Goal: Entertainment & Leisure: Consume media (video, audio)

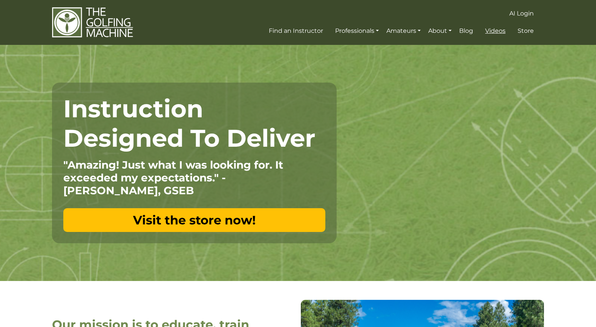
click at [498, 31] on span "Videos" at bounding box center [495, 30] width 20 height 7
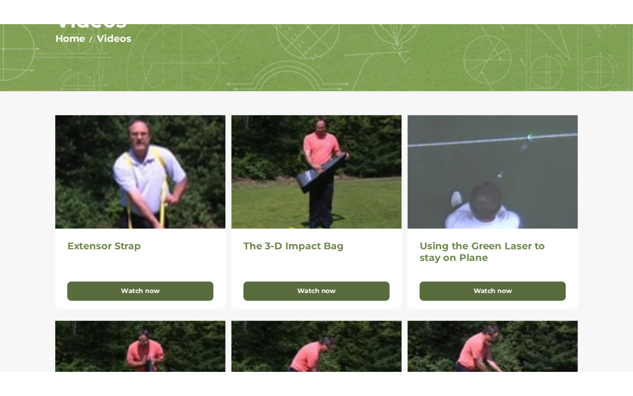
scroll to position [95, 0]
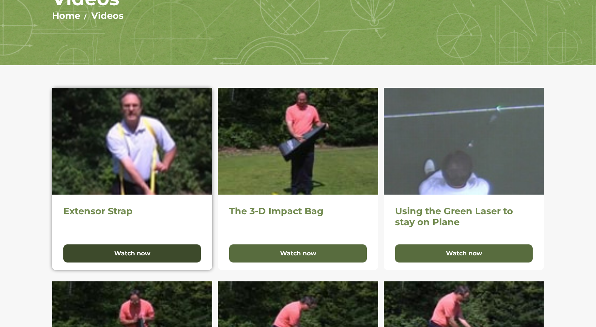
click at [136, 250] on button "Watch now" at bounding box center [132, 253] width 138 height 18
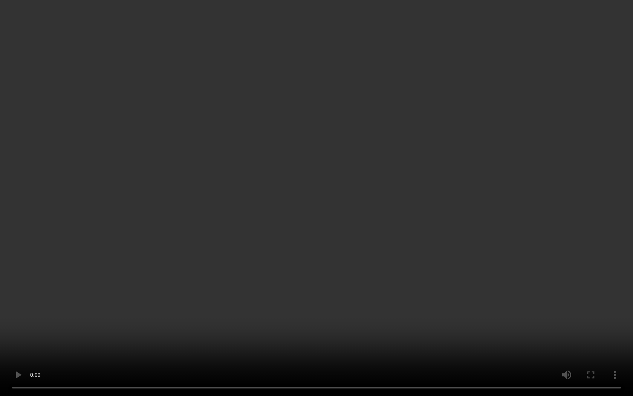
click at [345, 199] on video "Your browser does not support the video tag." at bounding box center [316, 198] width 633 height 396
